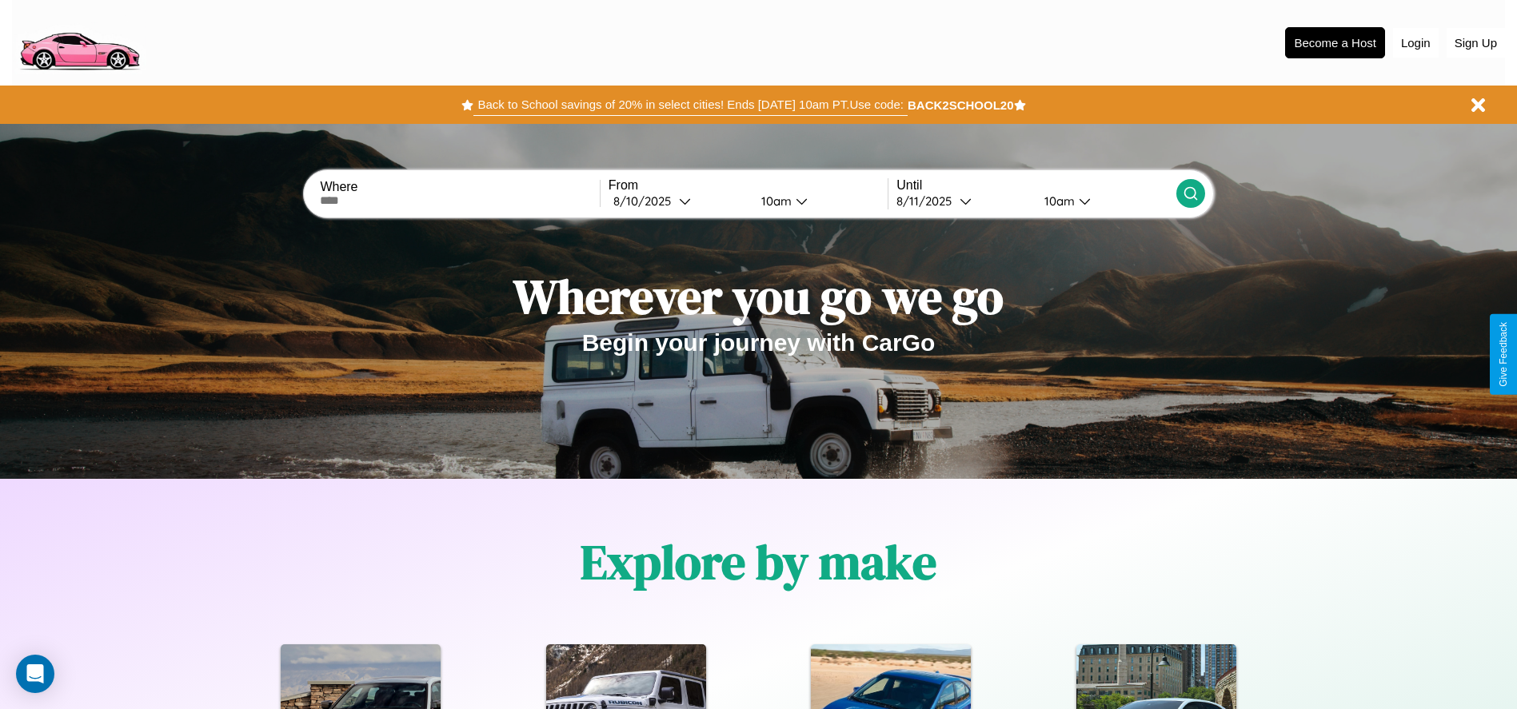
click at [690, 105] on button "Back to School savings of 20% in select cities! Ends [DATE] 10am PT. Use code:" at bounding box center [690, 105] width 434 height 22
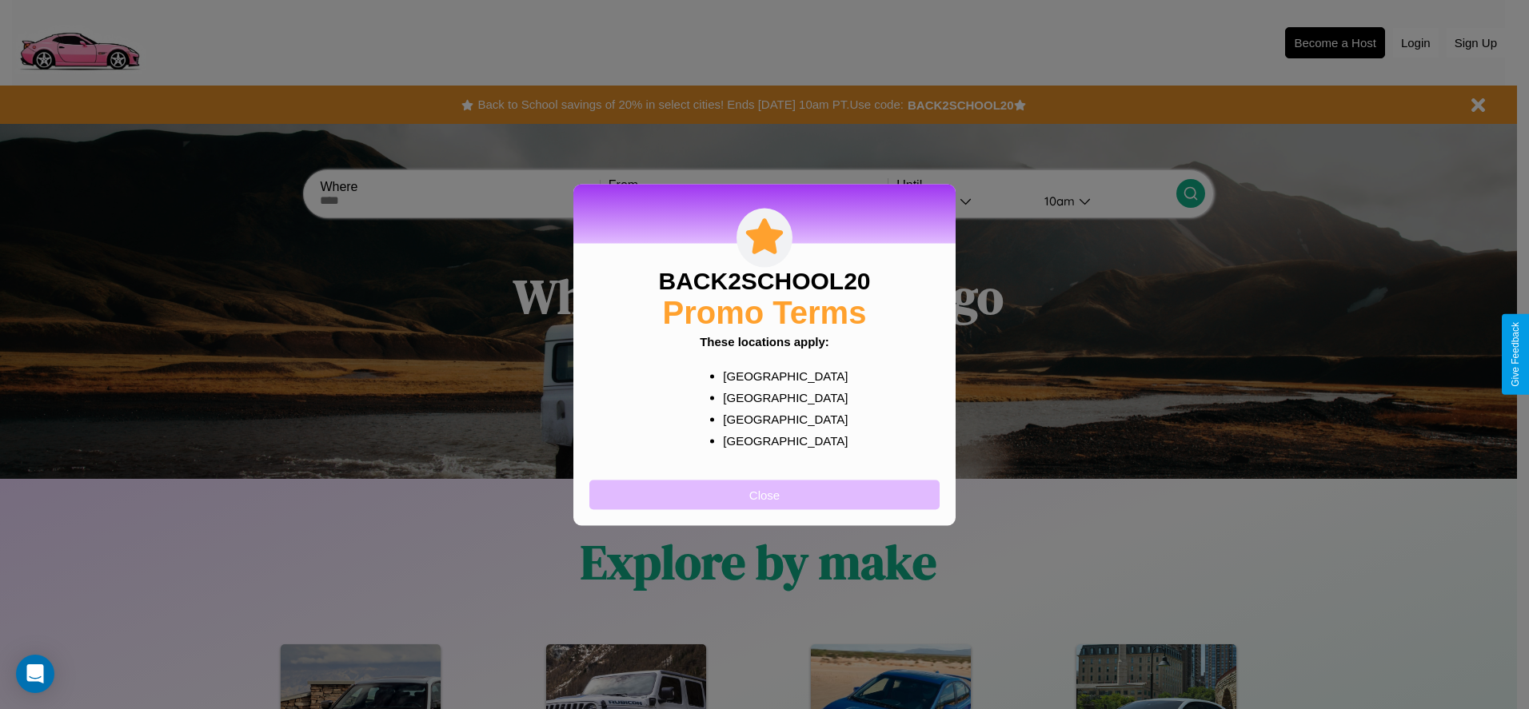
click at [765, 494] on button "Close" at bounding box center [764, 495] width 350 height 30
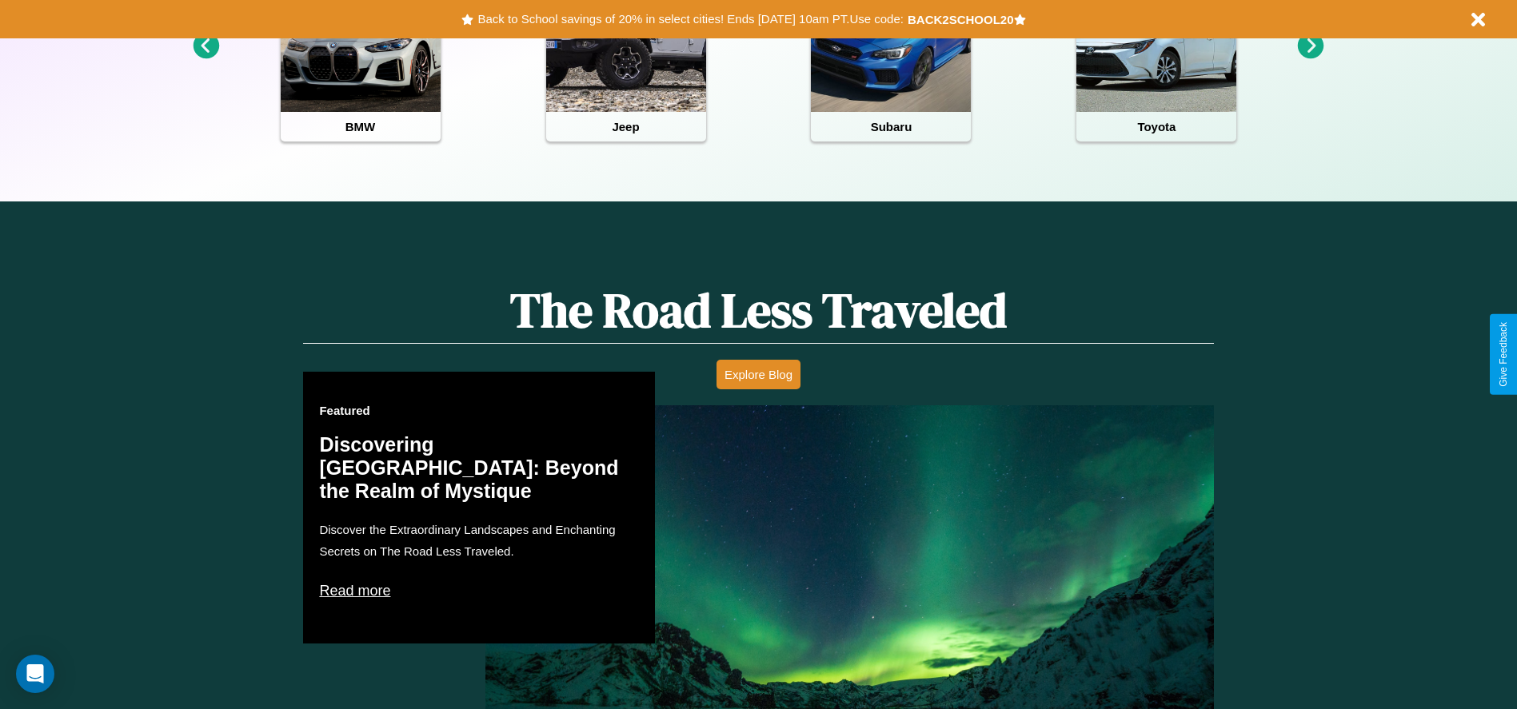
scroll to position [2295, 0]
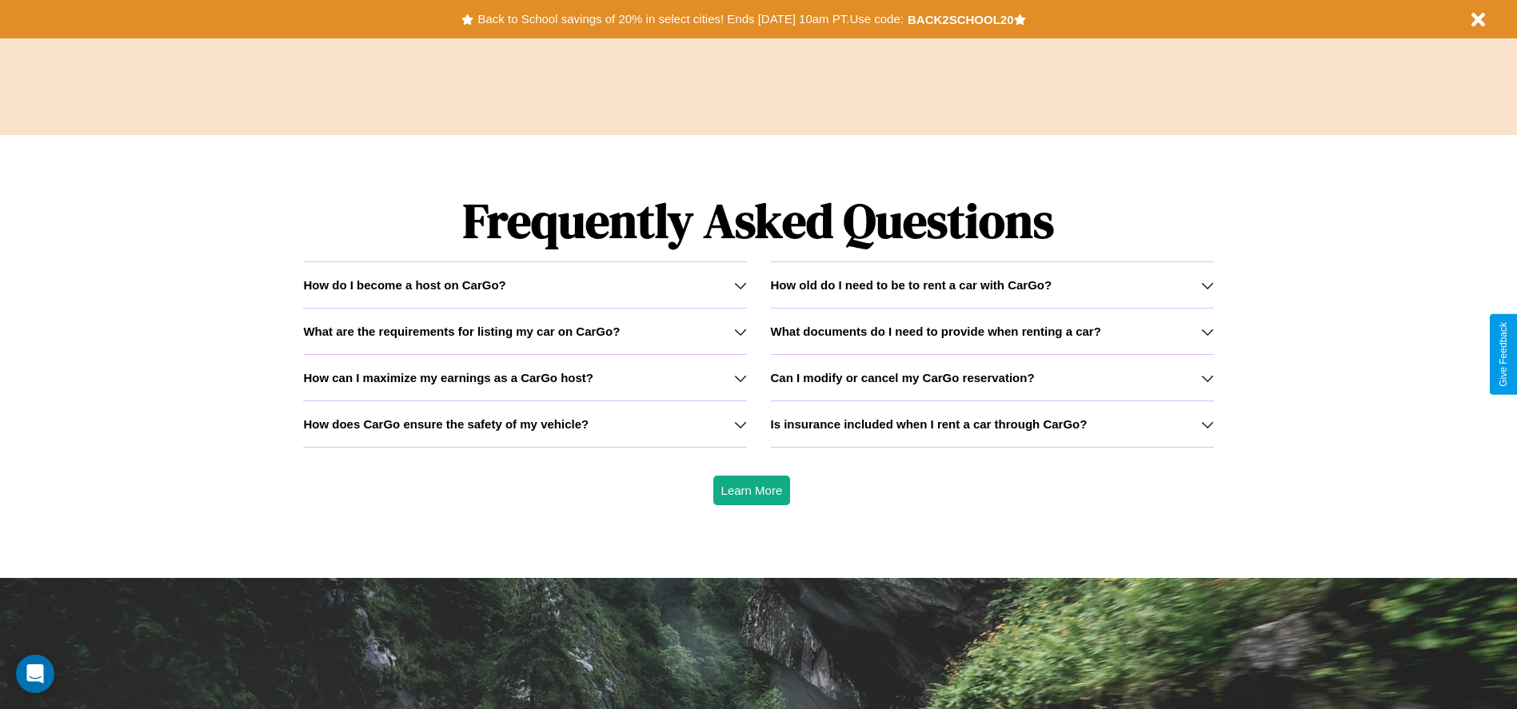
click at [740, 378] on icon at bounding box center [740, 378] width 13 height 13
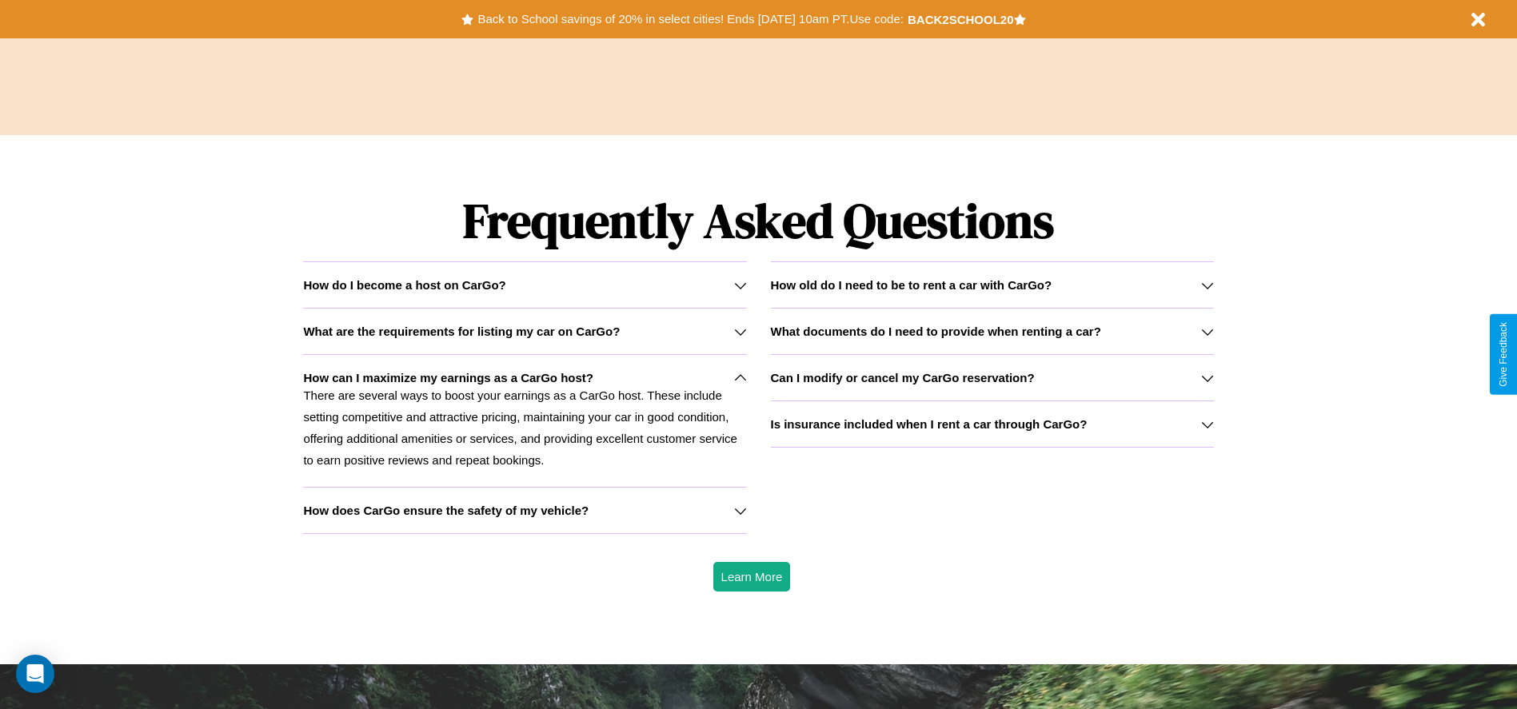
click at [525, 331] on h3 "What are the requirements for listing my car on CarGo?" at bounding box center [461, 332] width 317 height 14
click at [1207, 285] on icon at bounding box center [1207, 285] width 13 height 13
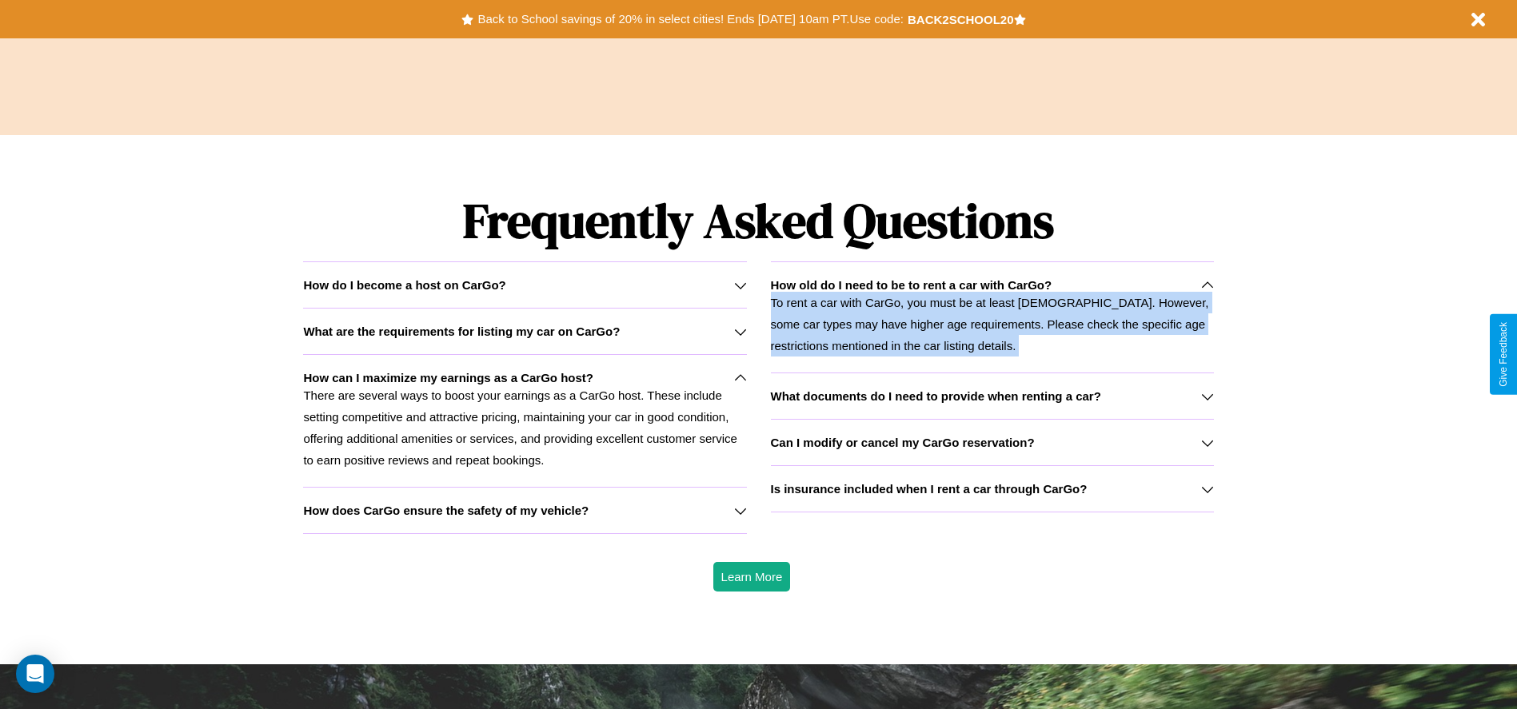
click at [1207, 285] on icon at bounding box center [1207, 285] width 13 height 13
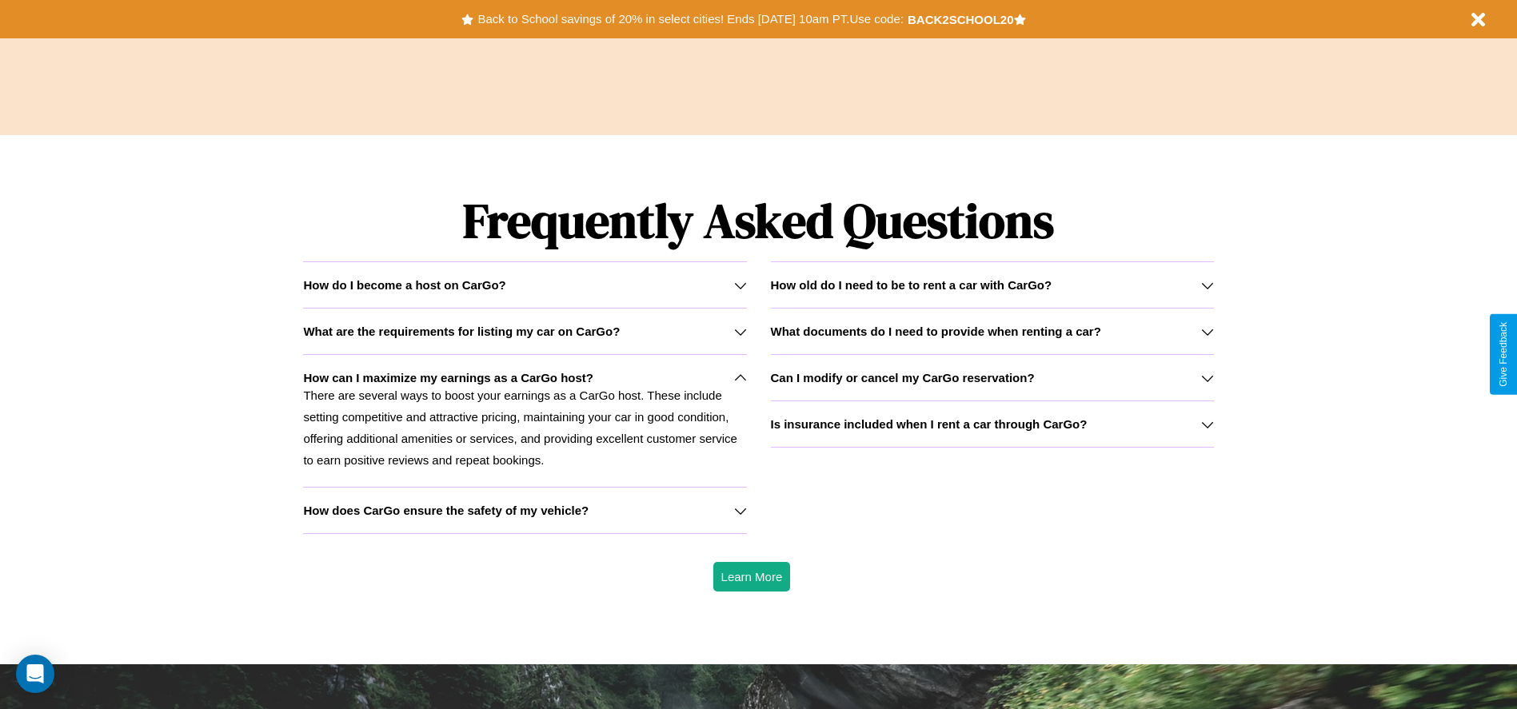
click at [1207, 378] on icon at bounding box center [1207, 378] width 13 height 13
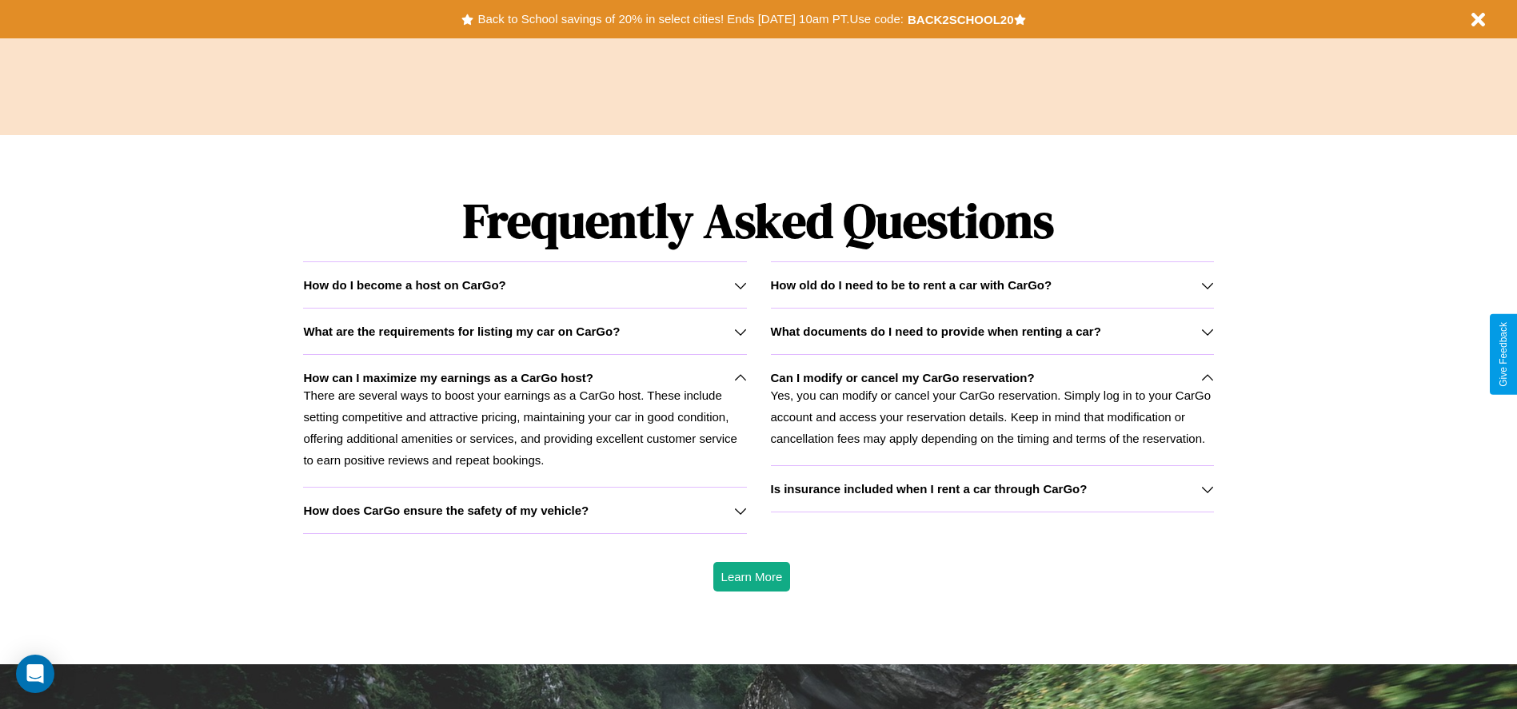
click at [740, 378] on icon at bounding box center [740, 378] width 13 height 13
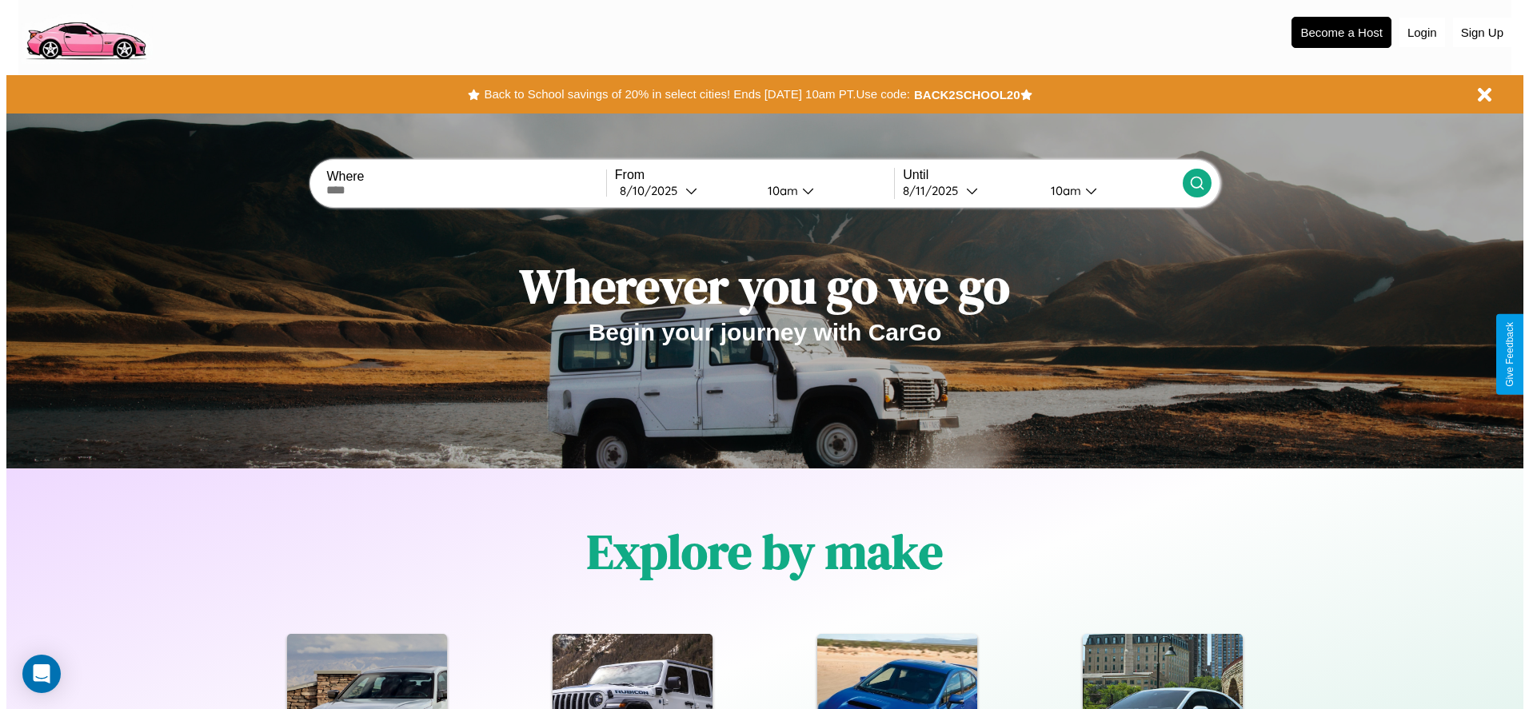
scroll to position [0, 0]
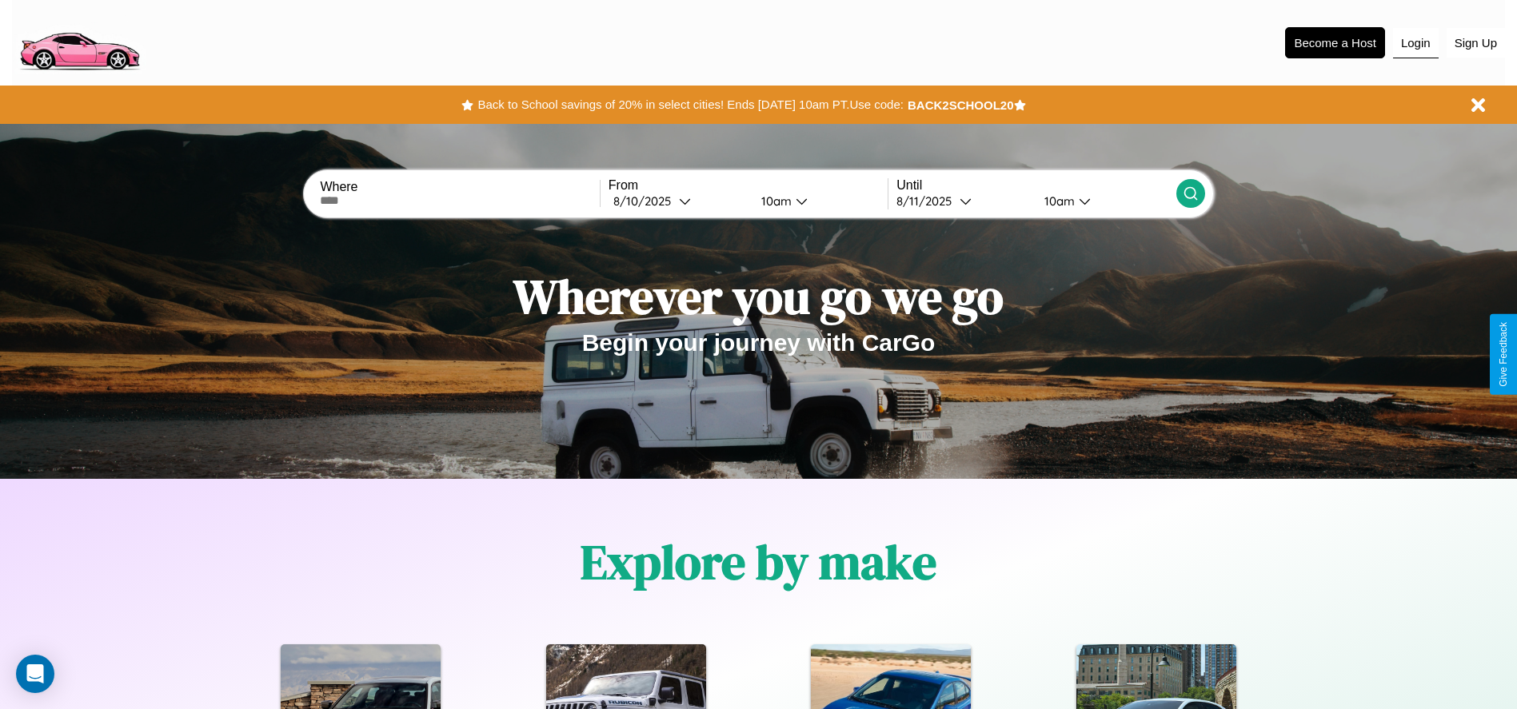
click at [1416, 42] on button "Login" at bounding box center [1416, 43] width 46 height 30
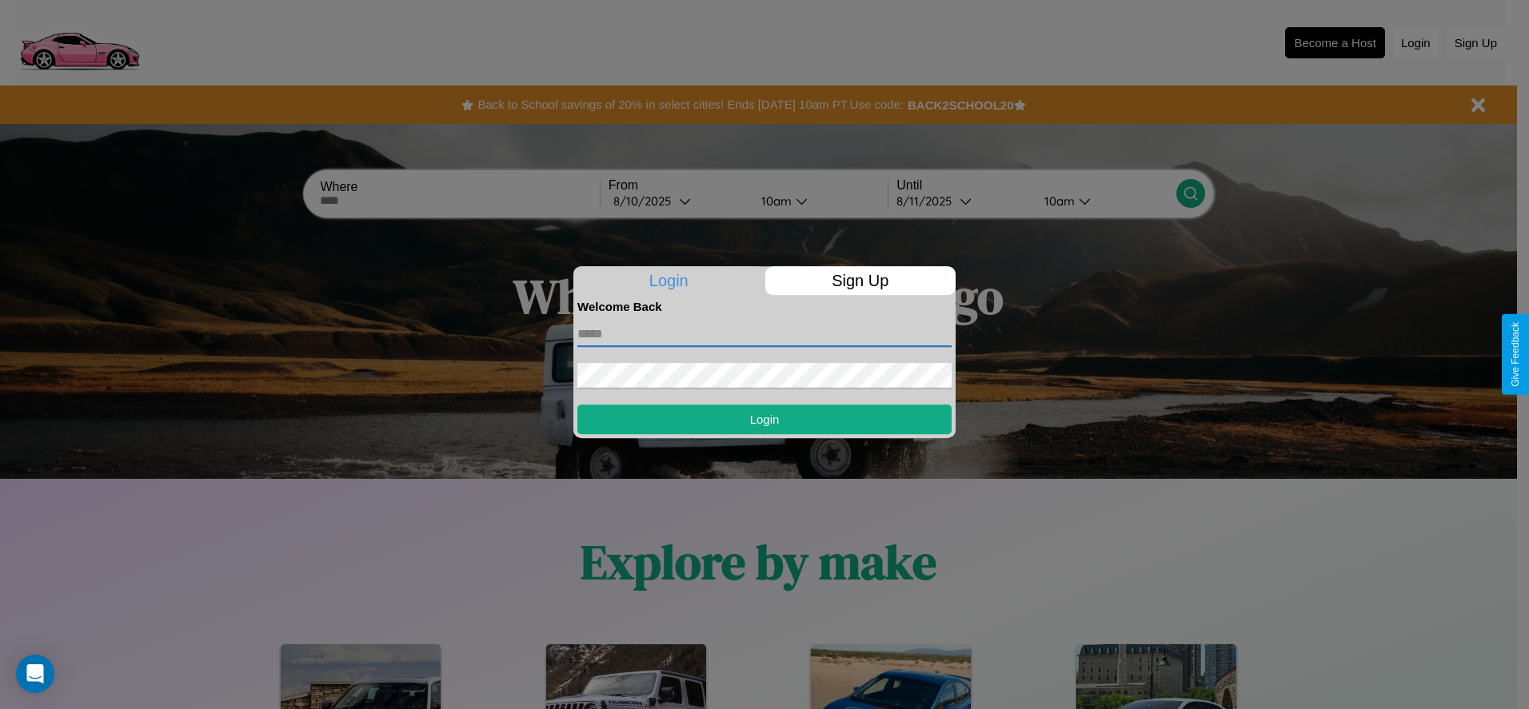
click at [765, 334] on input "text" at bounding box center [764, 335] width 374 height 26
type input "**********"
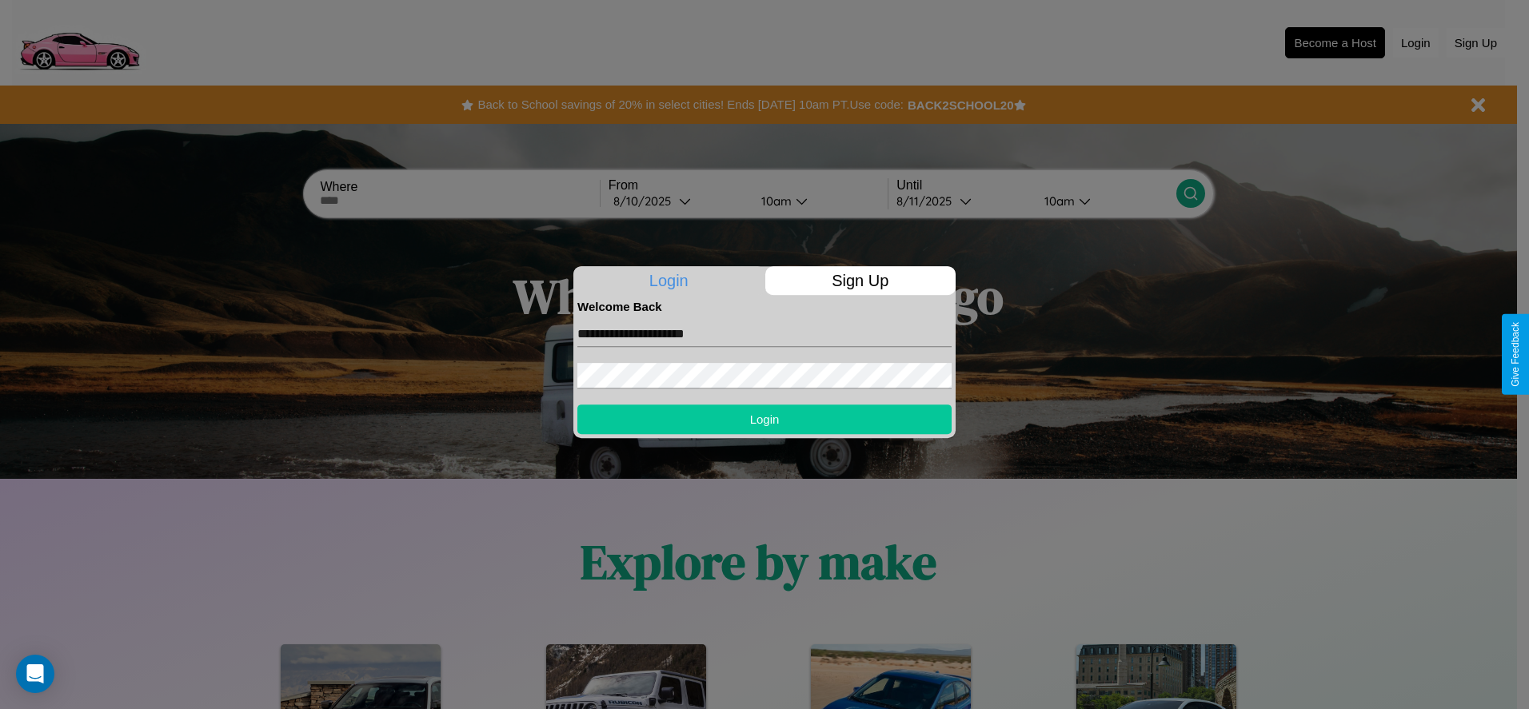
click at [765, 419] on button "Login" at bounding box center [764, 420] width 374 height 30
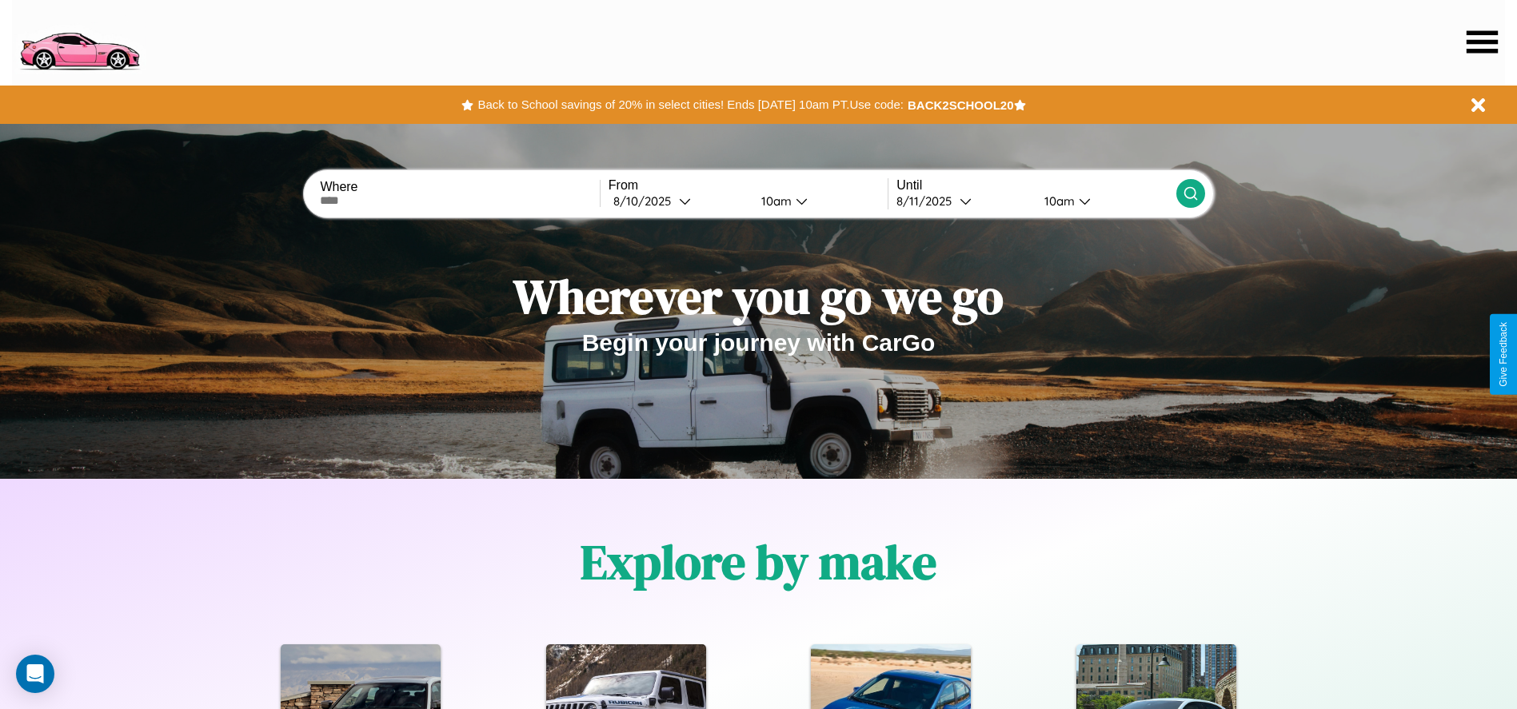
click at [1482, 42] on icon at bounding box center [1482, 41] width 31 height 22
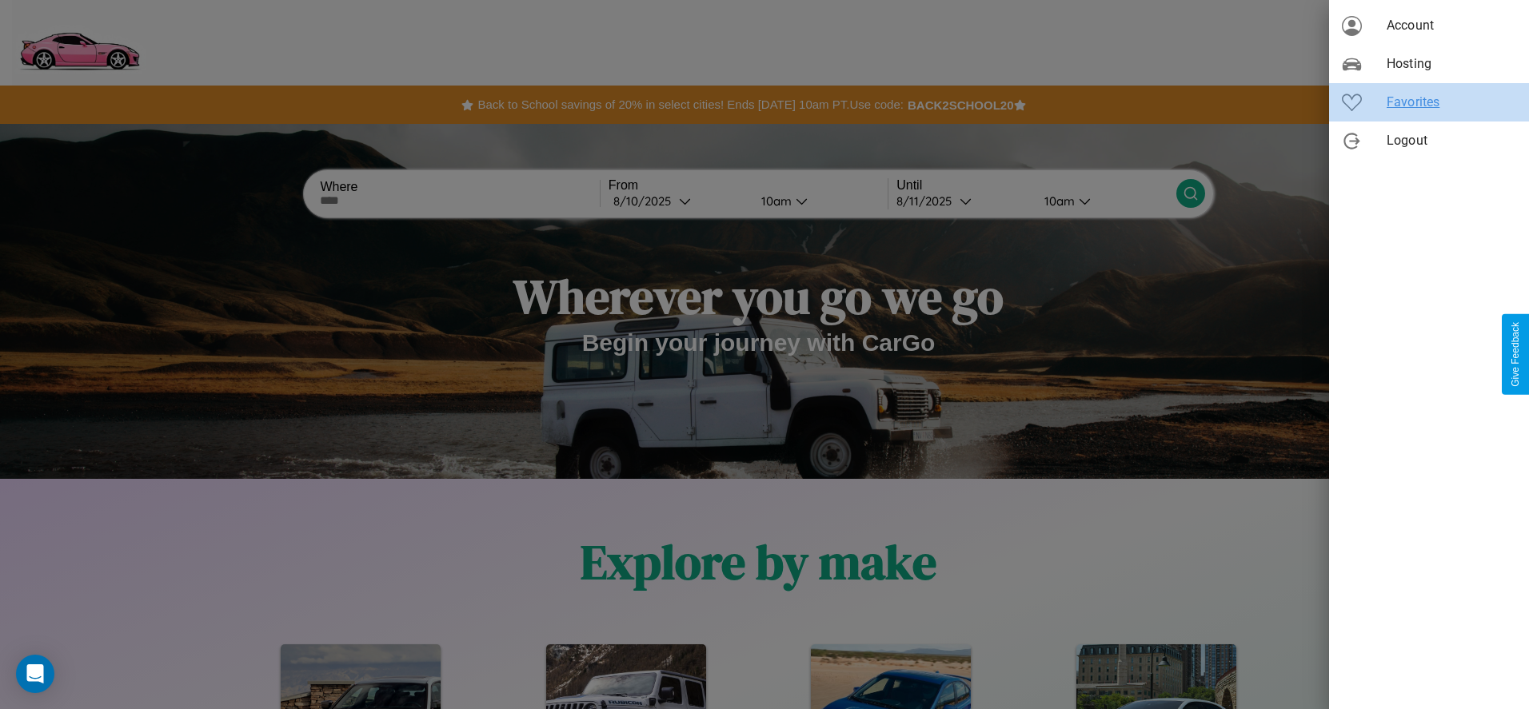
click at [1429, 102] on span "Favorites" at bounding box center [1452, 102] width 130 height 19
